Goal: Transaction & Acquisition: Purchase product/service

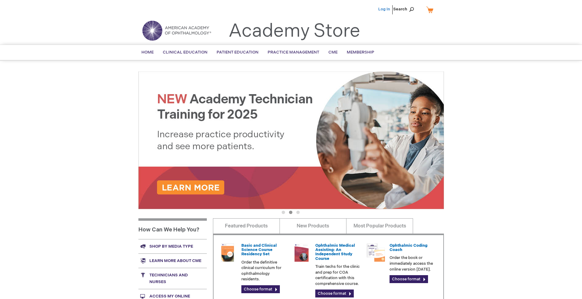
click at [385, 9] on link "Log In" at bounding box center [384, 9] width 12 height 5
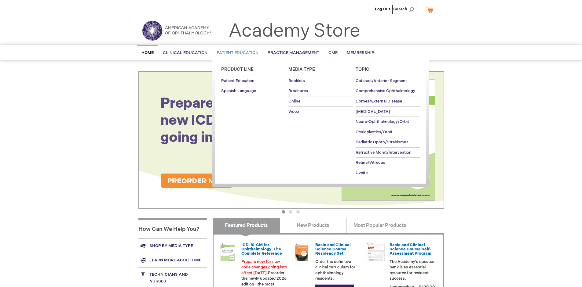
click at [236, 53] on span "Patient Education" at bounding box center [238, 52] width 42 height 5
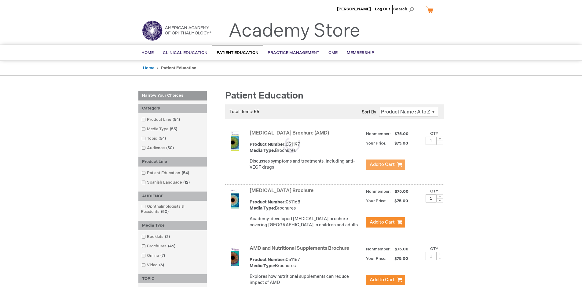
click at [385, 165] on span "Add to Cart" at bounding box center [382, 165] width 25 height 6
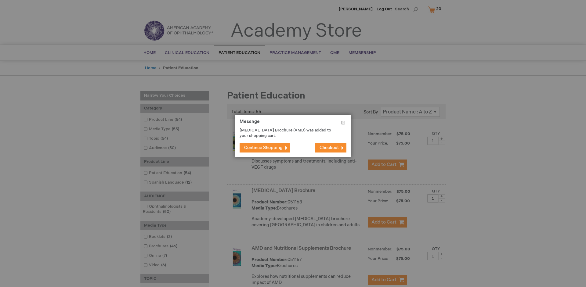
click at [264, 148] on span "Continue Shopping" at bounding box center [263, 147] width 38 height 5
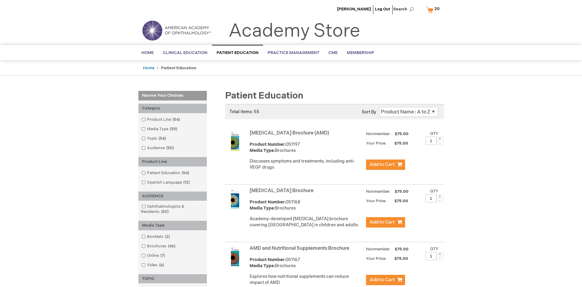
click at [301, 252] on link "AMD and Nutritional Supplements Brochure" at bounding box center [300, 249] width 100 height 6
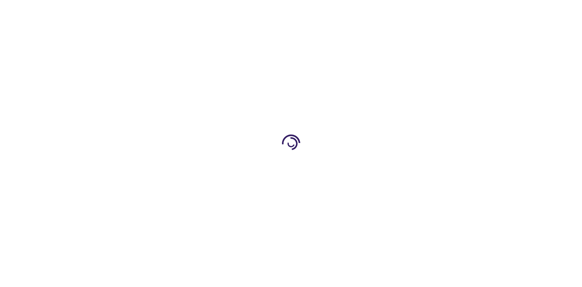
type input "1"
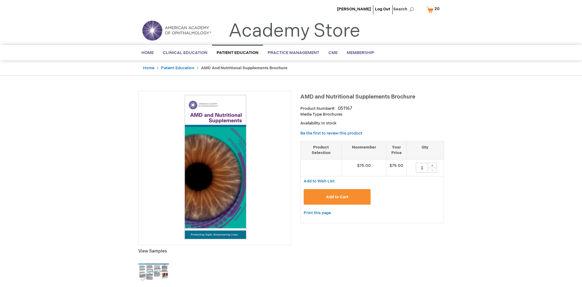
click at [337, 197] on span "Add to Cart" at bounding box center [337, 197] width 22 height 5
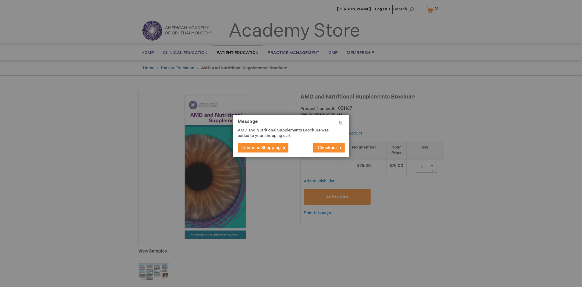
click at [264, 148] on span "Continue Shopping" at bounding box center [261, 147] width 38 height 5
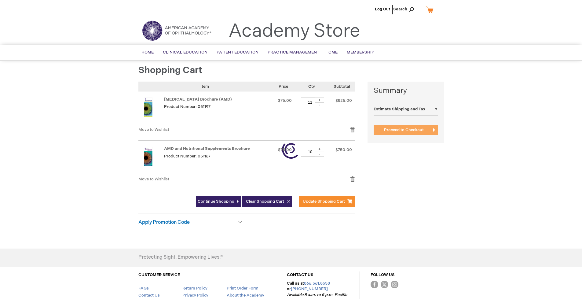
click at [403, 130] on span "Proceed to Checkout" at bounding box center [404, 129] width 40 height 5
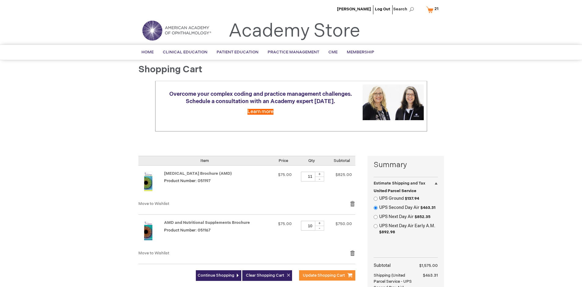
select select "US"
select select "41"
